Goal: Transaction & Acquisition: Obtain resource

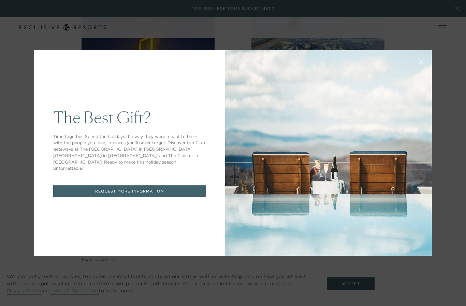
click at [130, 197] on link "REQUEST MORE INFORMATION" at bounding box center [129, 192] width 153 height 12
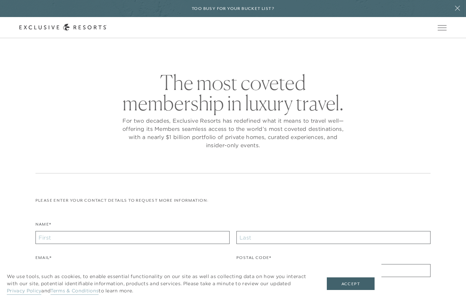
checkbox input "false"
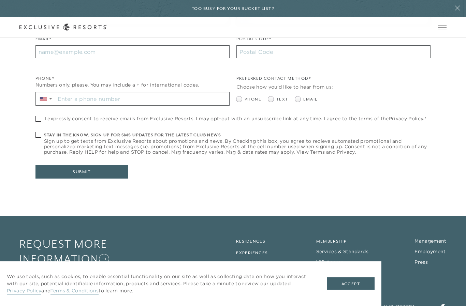
scroll to position [219, 0]
click at [24, 273] on icon at bounding box center [21, 275] width 5 height 5
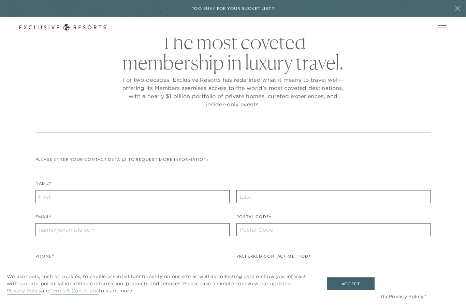
scroll to position [27, 0]
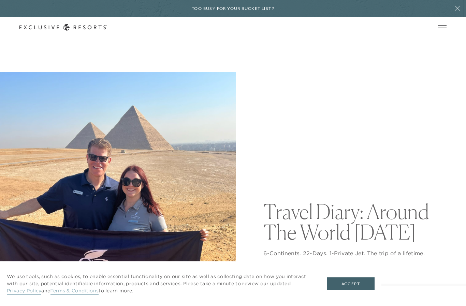
click at [442, 30] on span "Open navigation" at bounding box center [442, 27] width 9 height 5
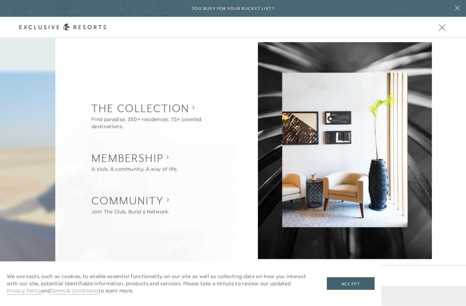
click at [442, 30] on button "Open navigation" at bounding box center [442, 27] width 9 height 5
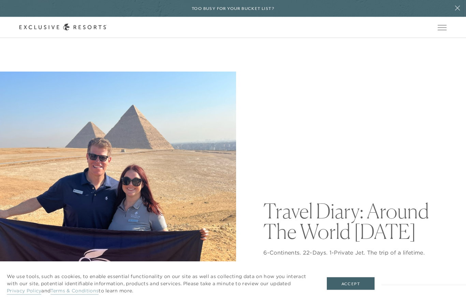
scroll to position [1, 0]
